Goal: Use online tool/utility: Utilize a website feature to perform a specific function

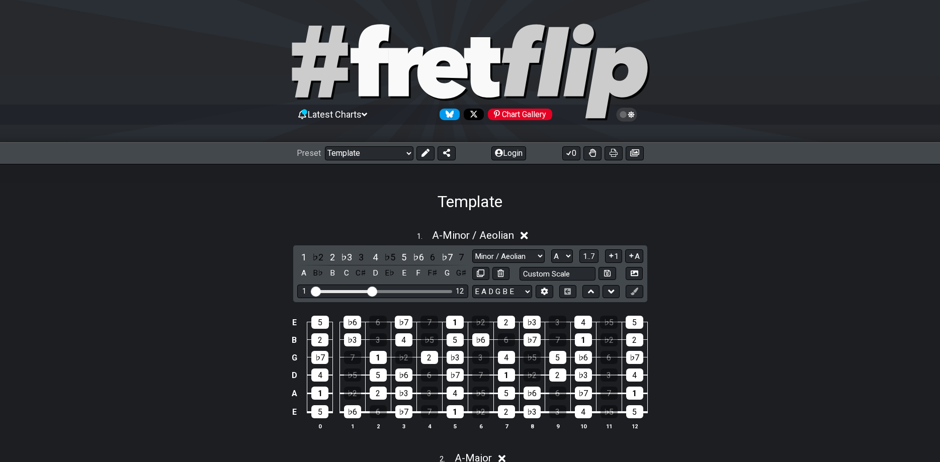
select select "/022923284010"
select select "A"
click at [325, 146] on select "Welcome to #fretflip! Template Custom Preset Minor Pentatonic Major Pentatonic …" at bounding box center [369, 153] width 89 height 14
click at [547, 193] on div "Template" at bounding box center [470, 187] width 940 height 47
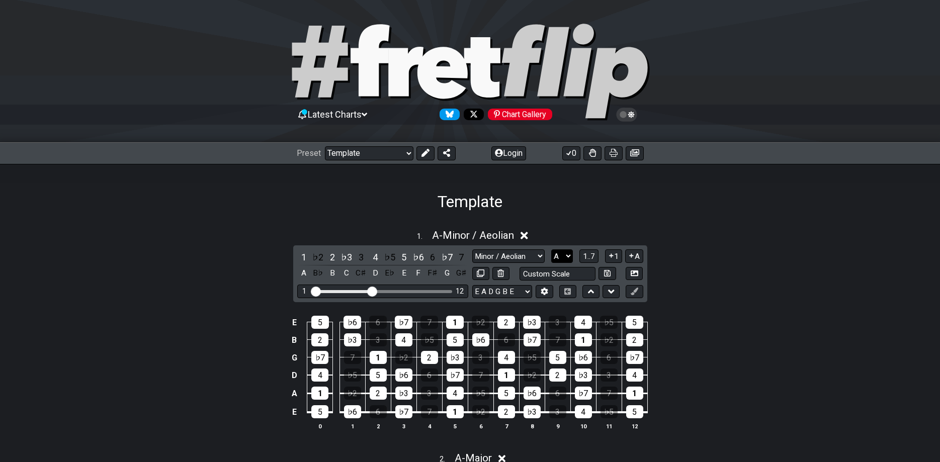
click at [551, 249] on select "A♭ A A♯ B♭ B C C♯ D♭ D D♯ E♭ E F F♯ G♭ G G♯" at bounding box center [562, 256] width 22 height 14
select select "E"
click option "E" at bounding box center [0, 0] width 0 height 0
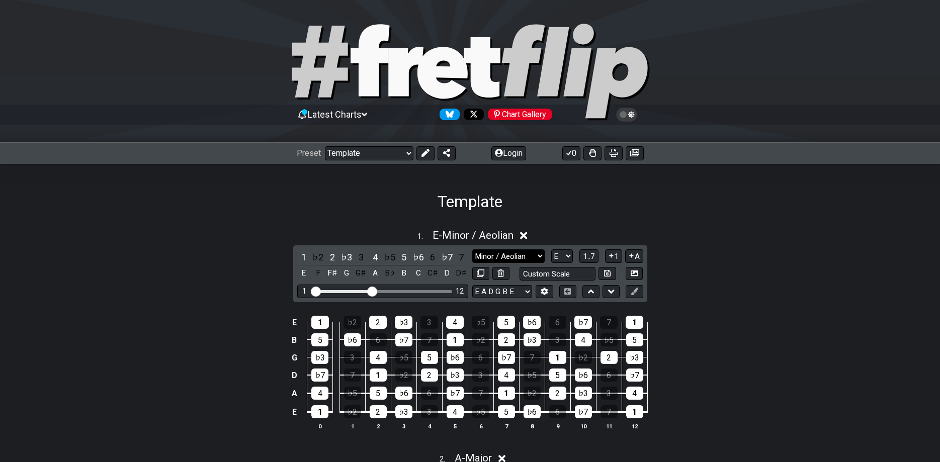
click at [472, 249] on select "Minor / Aeolian Major 3rds Minor Pentatonic Major Pentatonic Minor Blues Major …" at bounding box center [508, 256] width 72 height 14
click option "Minor / Aeolian" at bounding box center [0, 0] width 0 height 0
click at [551, 249] on select "A♭ A A♯ B♭ B C C♯ D♭ D D♯ E♭ E F F♯ G♭ G G♯" at bounding box center [562, 256] width 22 height 14
click at [623, 208] on div "Template" at bounding box center [470, 187] width 940 height 47
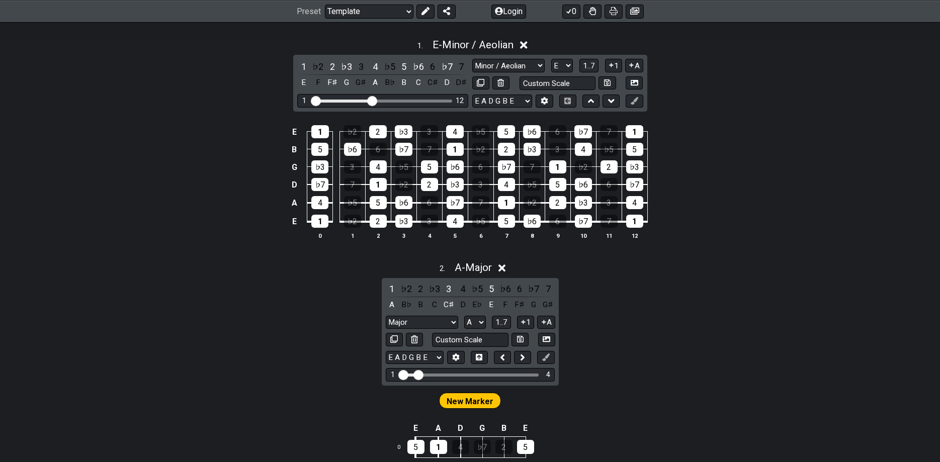
scroll to position [192, 0]
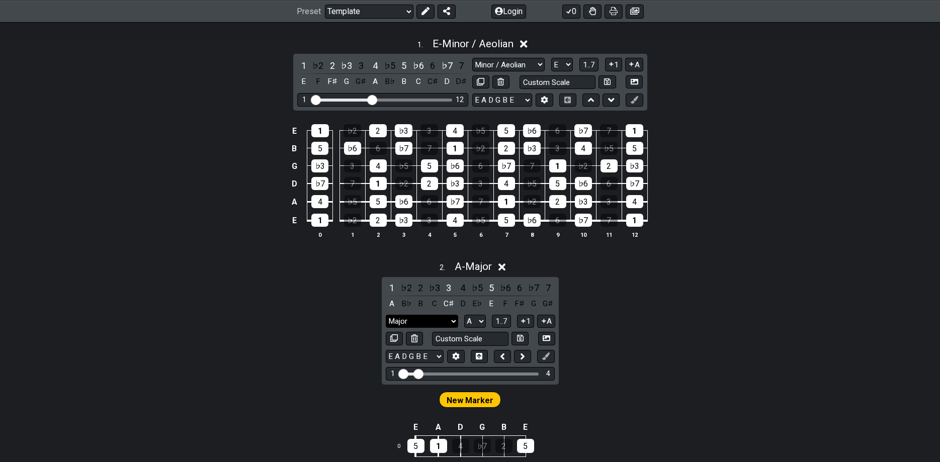
click at [386, 315] on select "Major Major 3rds Minor Pentatonic Major Pentatonic Minor Blues Major Blues Majo…" at bounding box center [422, 322] width 72 height 14
select select "Minor"
click option "Minor" at bounding box center [0, 0] width 0 height 0
click at [464, 315] on select "A♭ A A♯ B♭ B C C♯ D♭ D D♯ E♭ E F F♯ G♭ G G♯" at bounding box center [475, 322] width 22 height 14
select select "E"
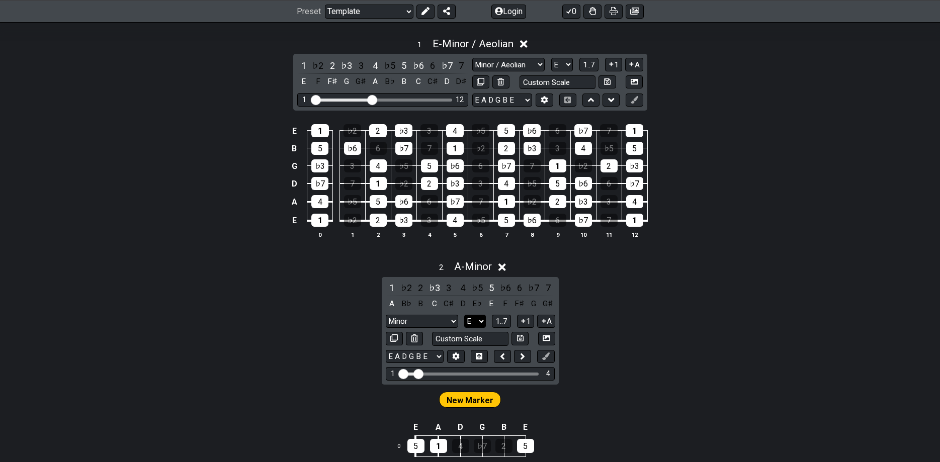
click option "E" at bounding box center [0, 0] width 0 height 0
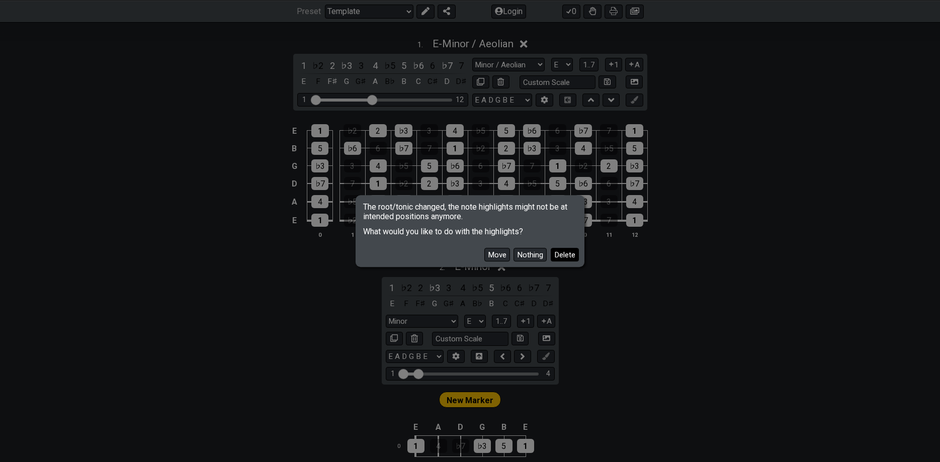
click at [564, 254] on button "Delete" at bounding box center [565, 255] width 28 height 14
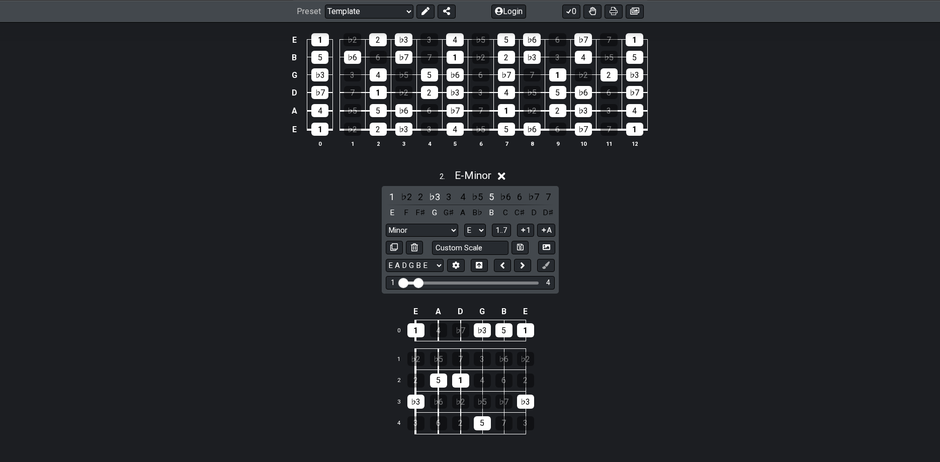
scroll to position [365, 0]
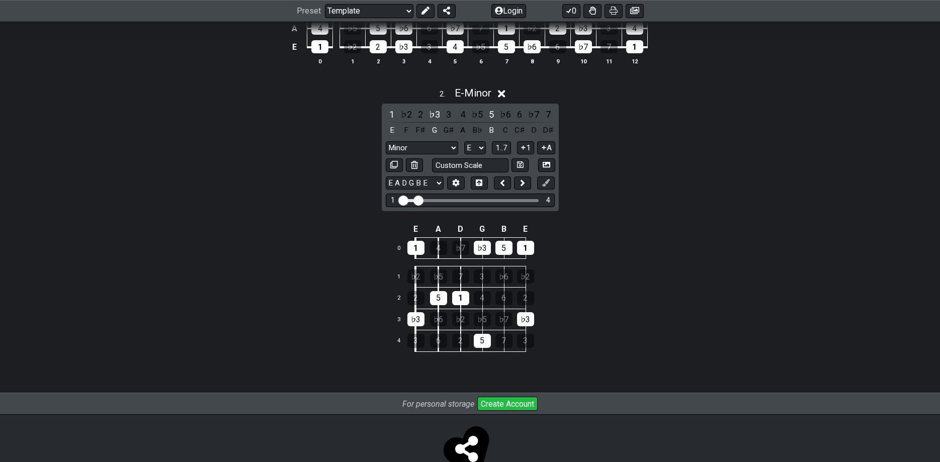
click at [492, 317] on td "♭5" at bounding box center [494, 320] width 22 height 22
click at [594, 301] on div "1 . E - Minor / Aeolian 1 ♭2 2 ♭3 3 4 ♭5 5 ♭6 6 ♭7 7 E F F♯ G G♯ A B♭ B C C♯ D …" at bounding box center [470, 120] width 940 height 548
drag, startPoint x: 402, startPoint y: 224, endPoint x: 543, endPoint y: 330, distance: 176.0
click at [543, 330] on tbody "E A D G B E 0 1 4 ♭7 ♭3 5 1 1 ♭2 ♭5 7 3 ♭6 ♭2 2 2 5 1 4 6 2 3 ♭3 ♭6 ♭2 ♭5 ♭7 ♭3…" at bounding box center [469, 286] width 156 height 130
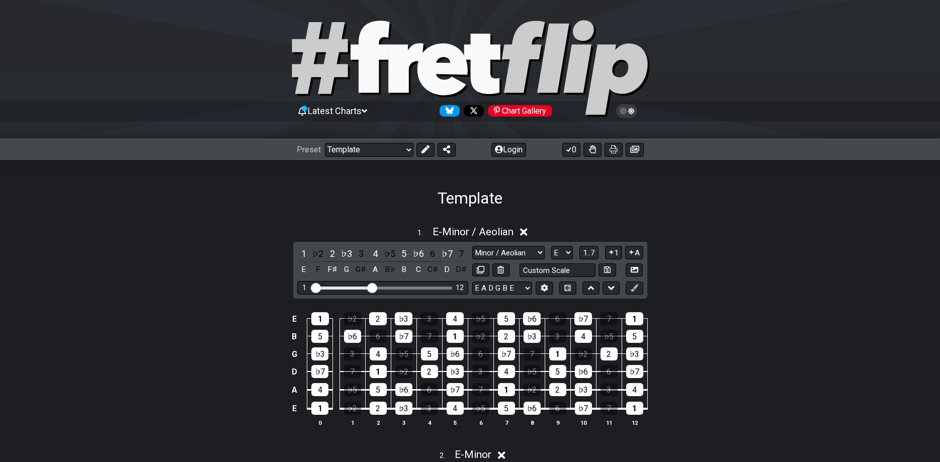
scroll to position [0, 0]
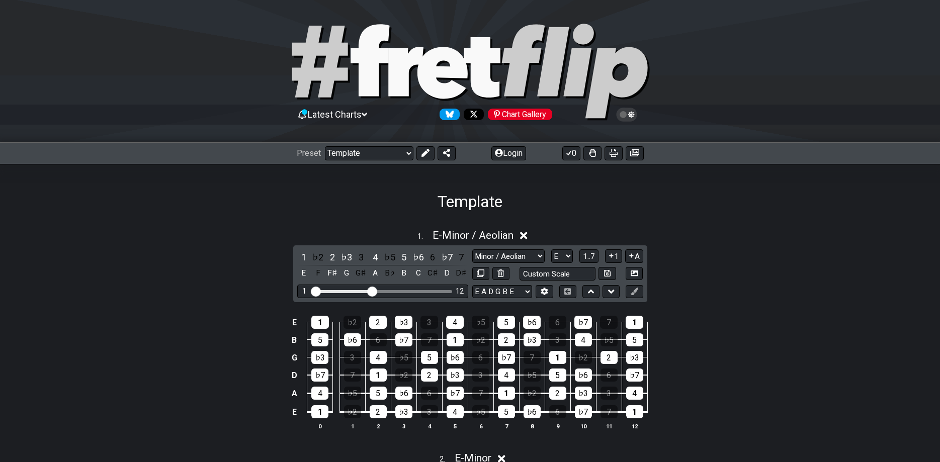
click at [525, 115] on div "Chart Gallery" at bounding box center [520, 115] width 64 height 12
